Goal: Task Accomplishment & Management: Manage account settings

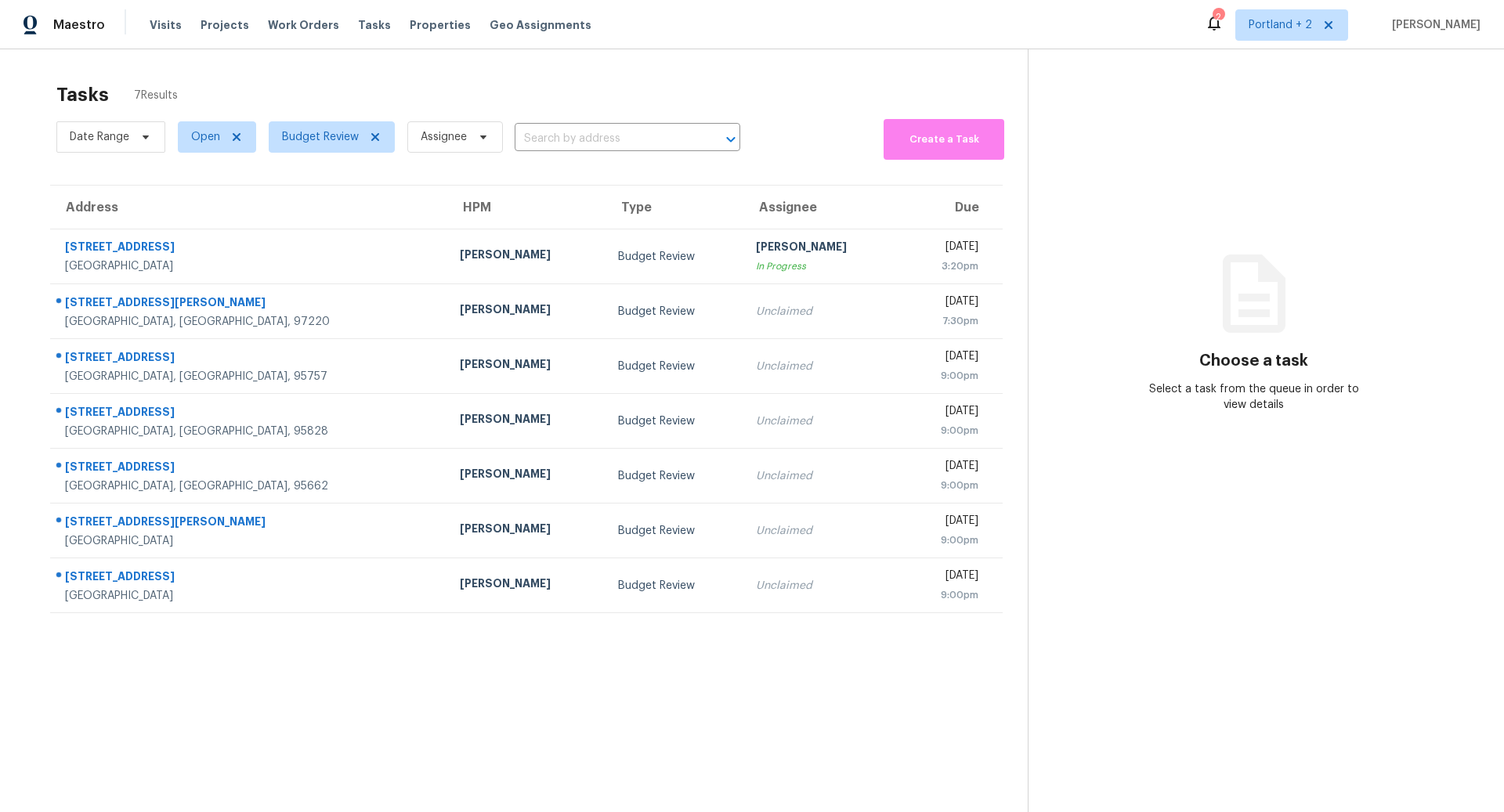
click at [810, 96] on div "Tasks 7 Results" at bounding box center [542, 95] width 972 height 41
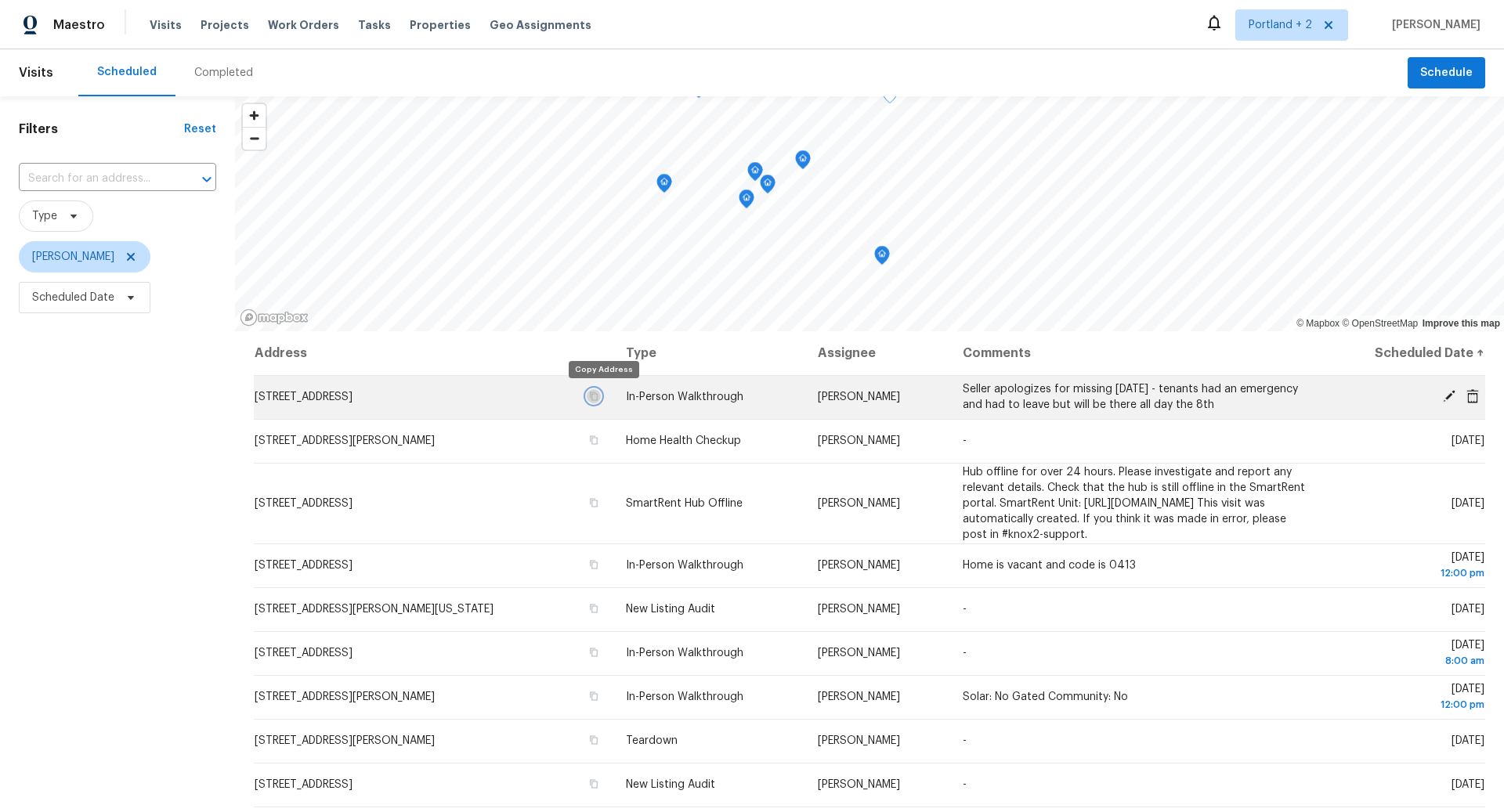
click at [599, 395] on icon "button" at bounding box center [593, 396] width 9 height 9
